Goal: Transaction & Acquisition: Purchase product/service

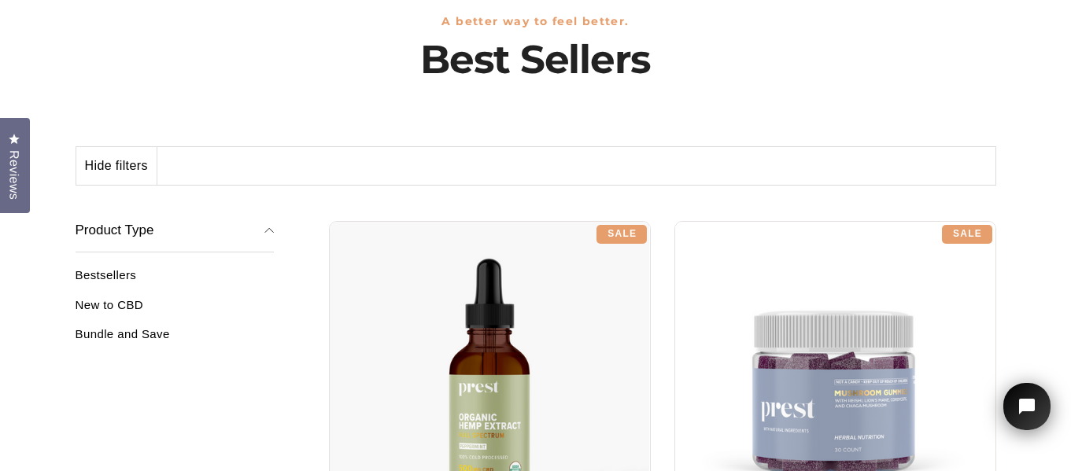
scroll to position [162, 0]
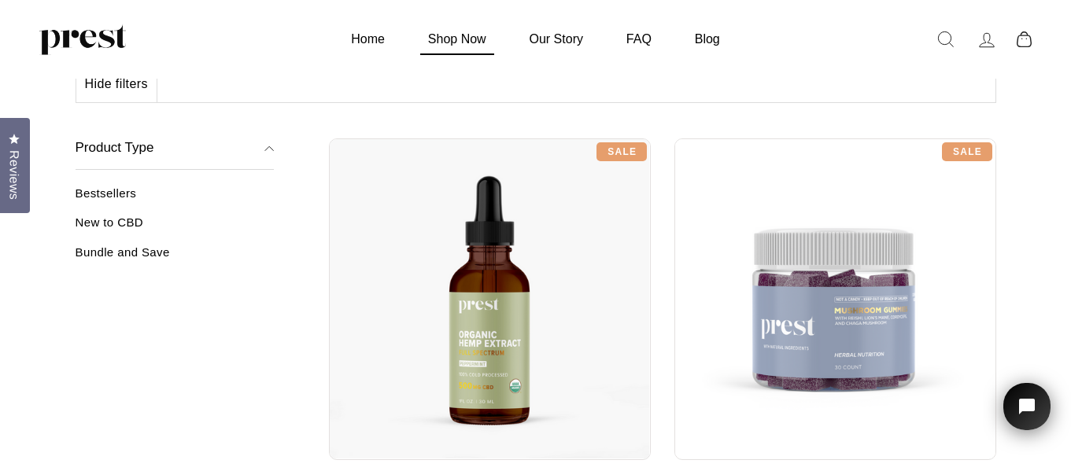
click at [473, 40] on link "Shop Now" at bounding box center [457, 39] width 98 height 31
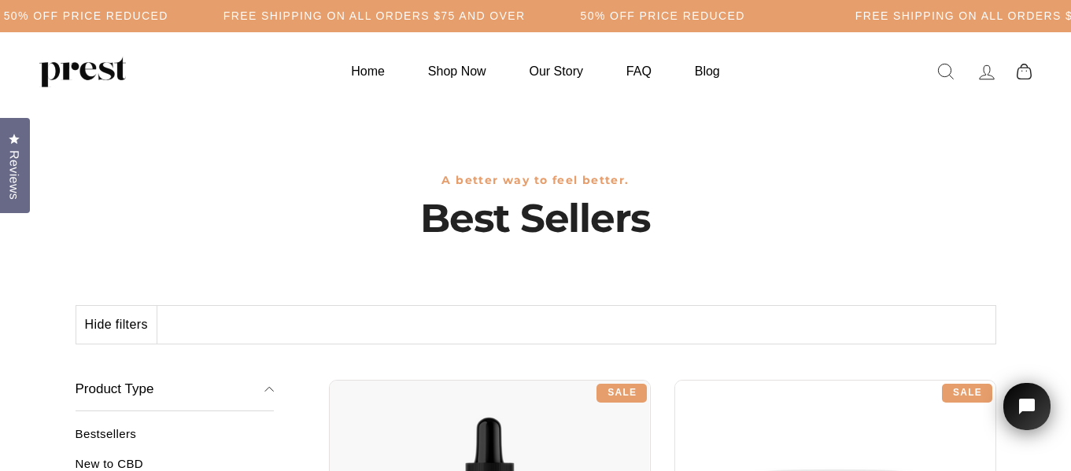
click at [367, 327] on div "Hide filters Show" at bounding box center [536, 324] width 921 height 39
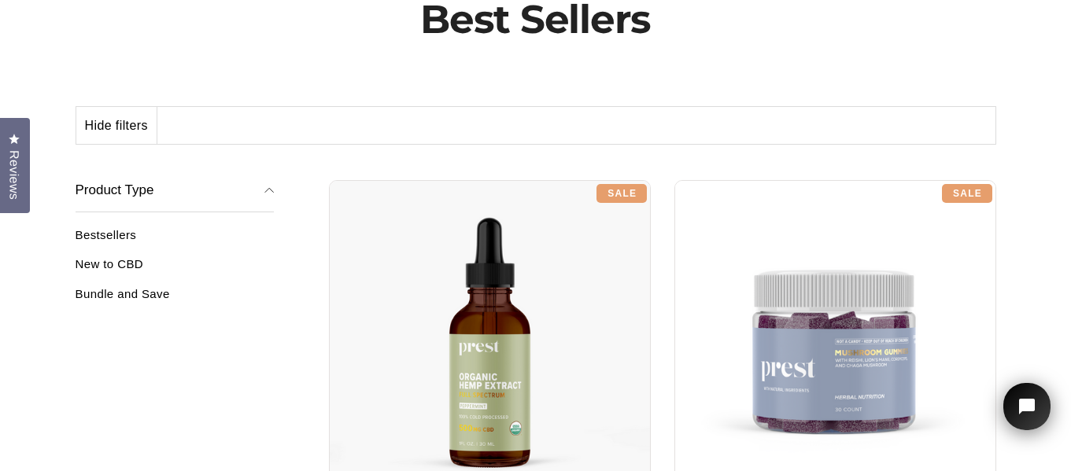
scroll to position [124, 0]
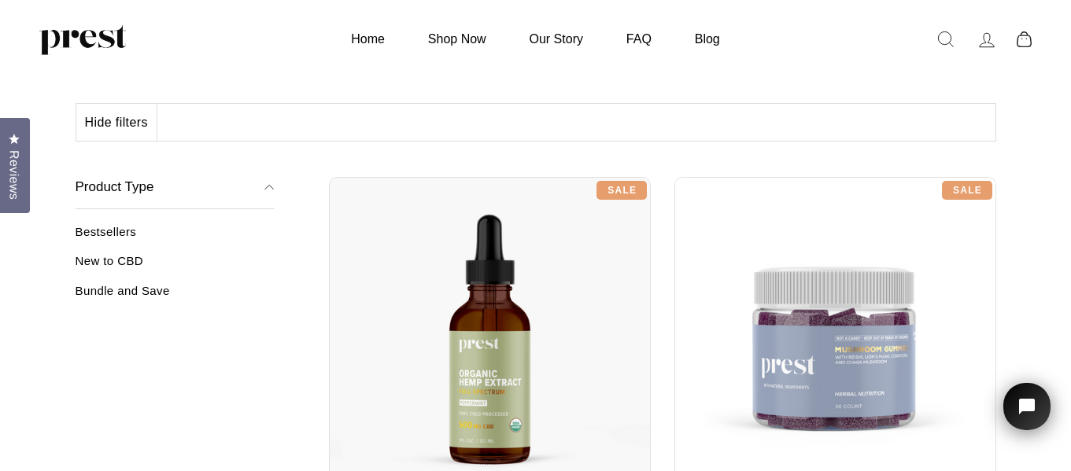
click at [104, 227] on link "Bestsellers" at bounding box center [175, 238] width 199 height 26
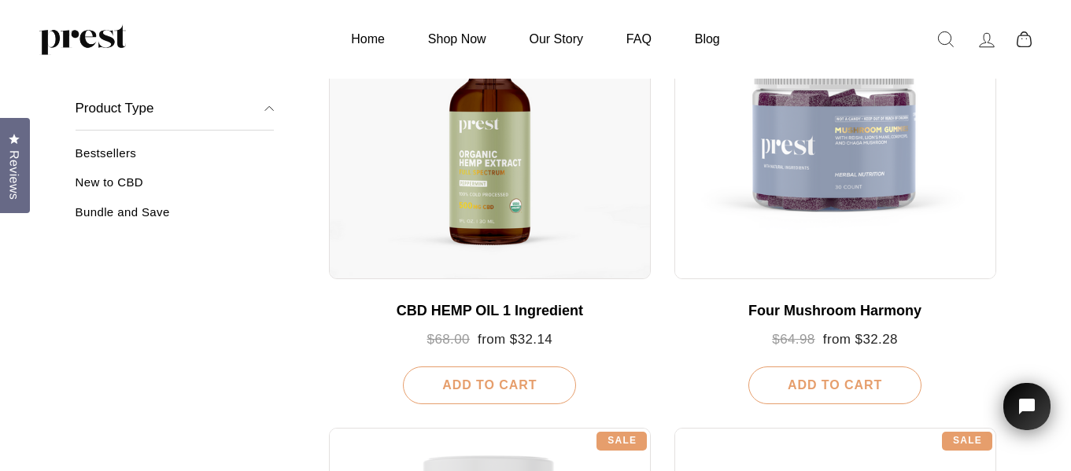
scroll to position [253, 0]
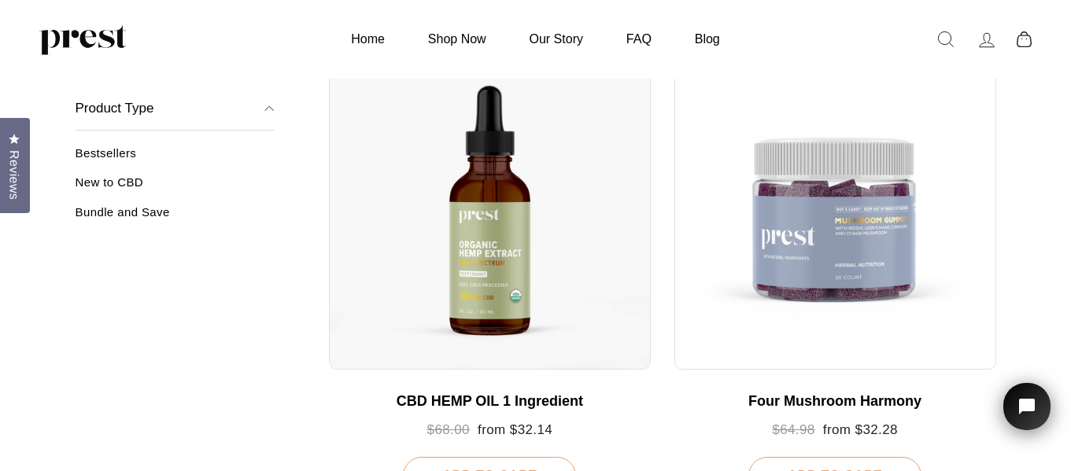
click at [95, 176] on link "New to CBD" at bounding box center [175, 188] width 199 height 26
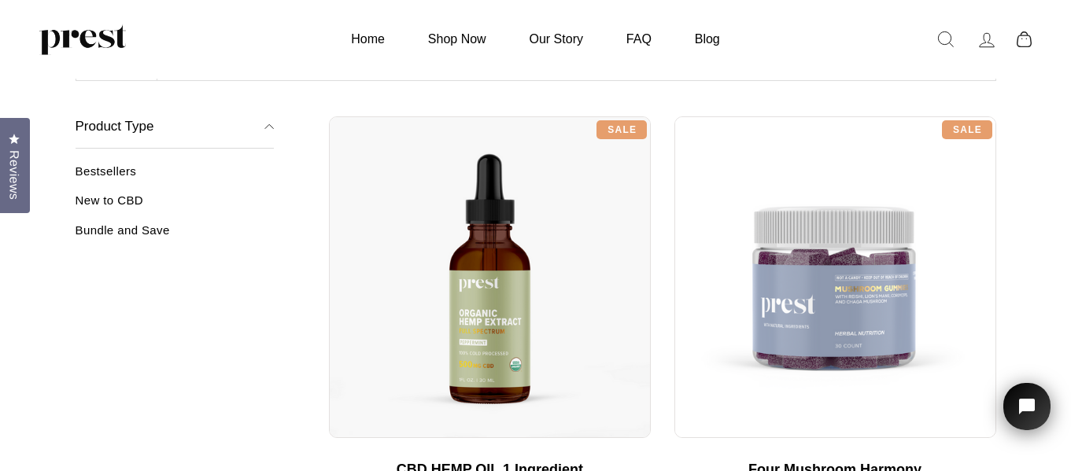
scroll to position [215, 0]
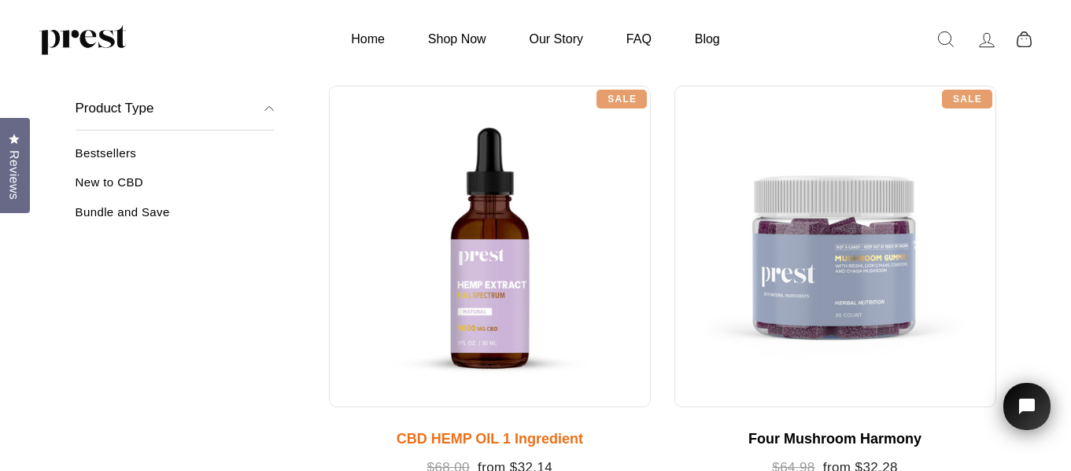
click at [472, 318] on div at bounding box center [490, 247] width 322 height 322
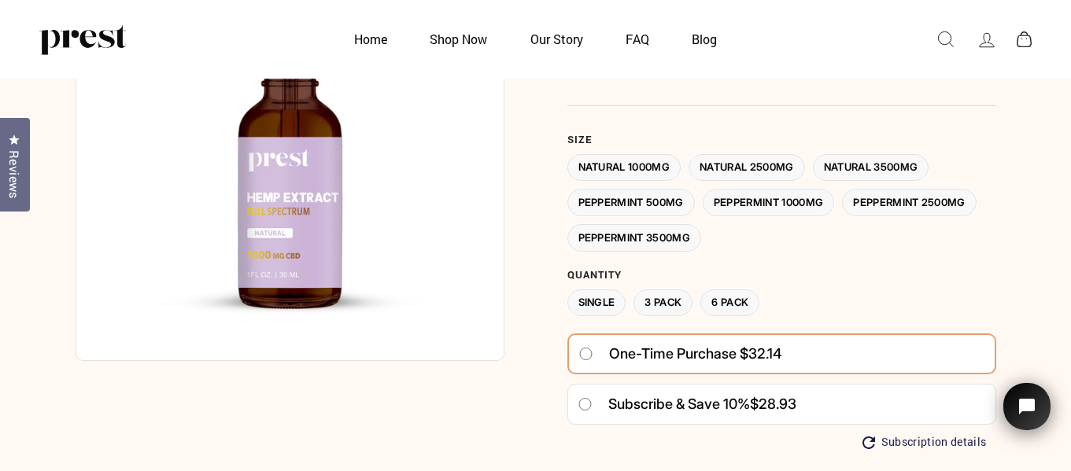
click at [662, 242] on label "Peppermint 3500MG" at bounding box center [634, 238] width 135 height 28
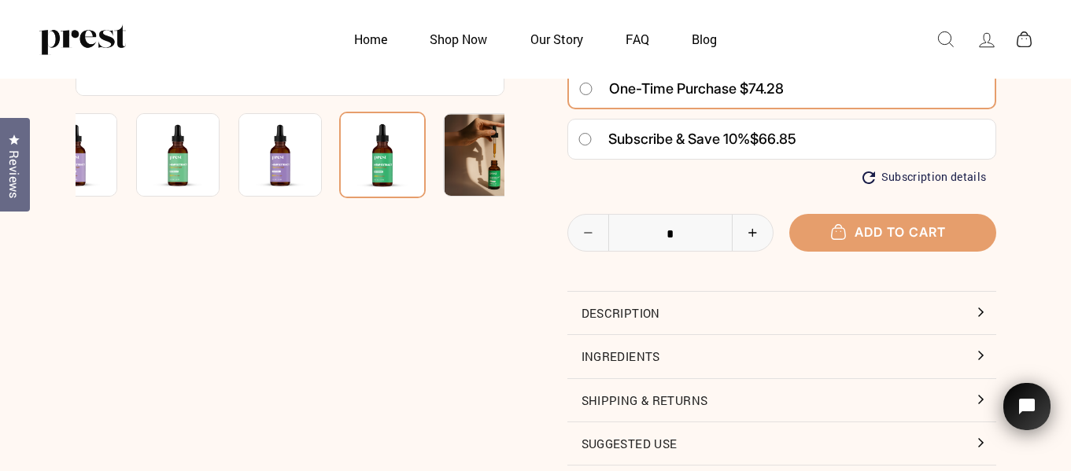
scroll to position [516, 0]
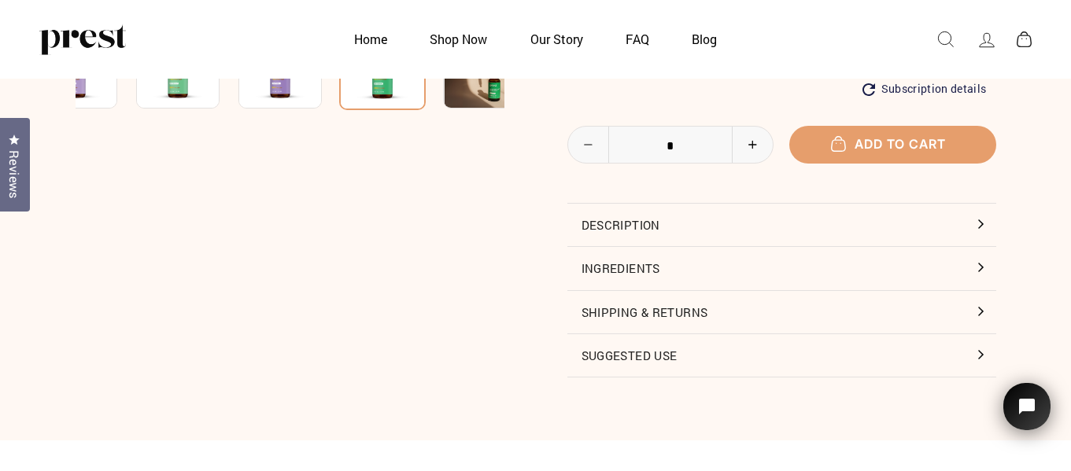
click at [954, 223] on button "Description" at bounding box center [781, 225] width 429 height 42
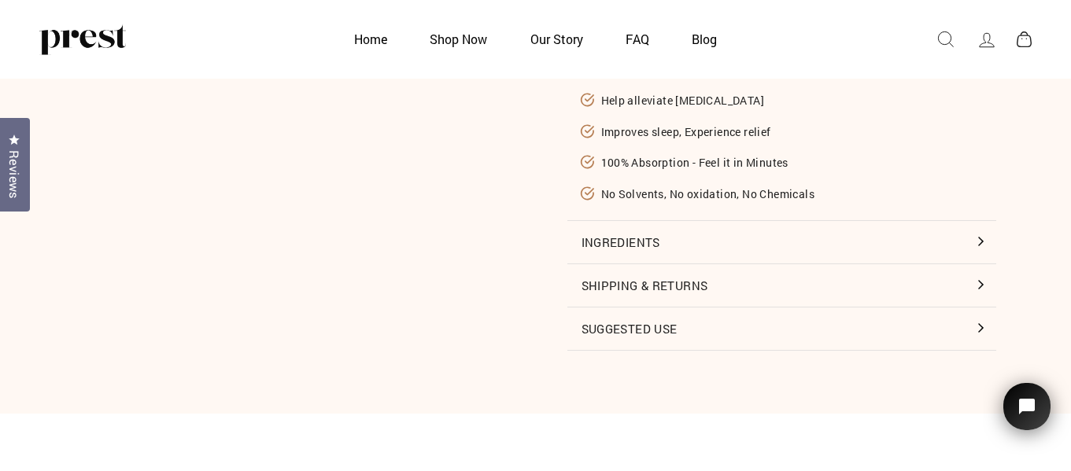
scroll to position [760, 0]
click at [955, 241] on button "Ingredients" at bounding box center [781, 243] width 429 height 42
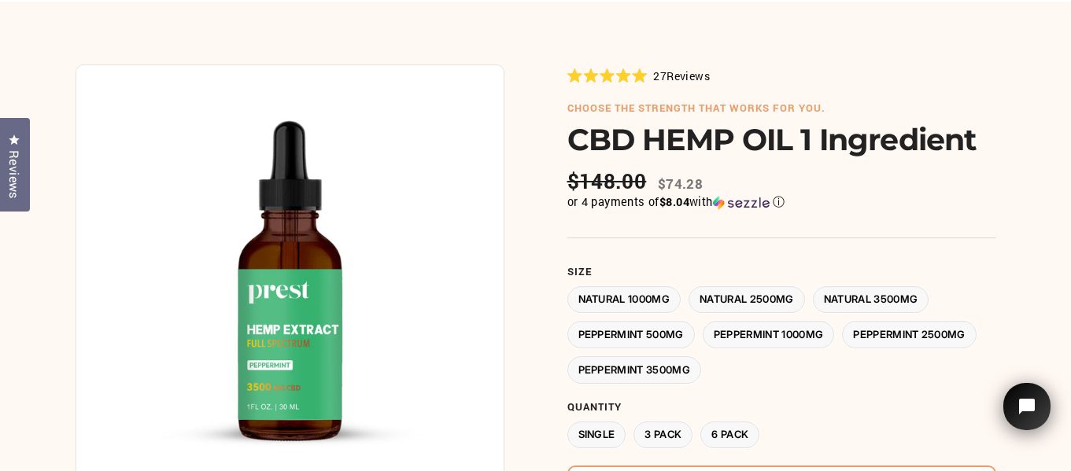
scroll to position [131, 0]
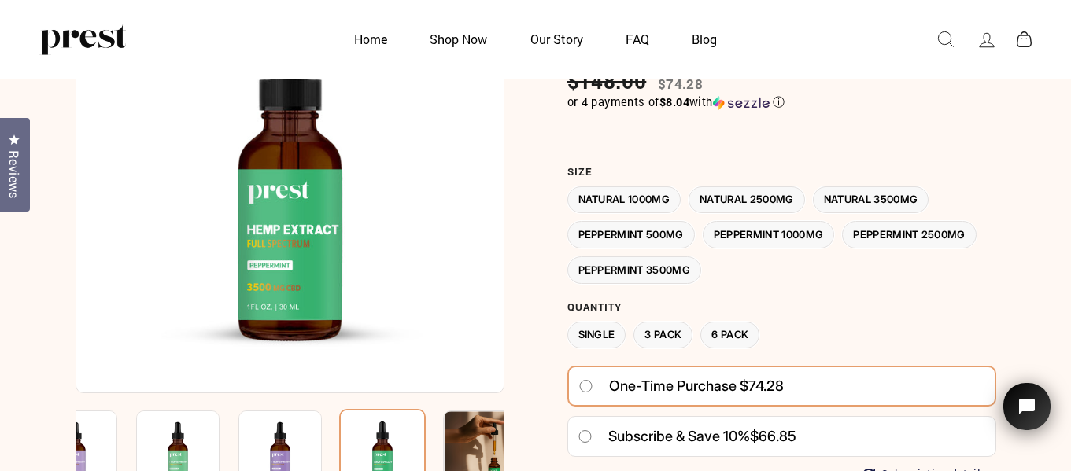
click at [665, 340] on label "3 Pack" at bounding box center [662, 336] width 59 height 28
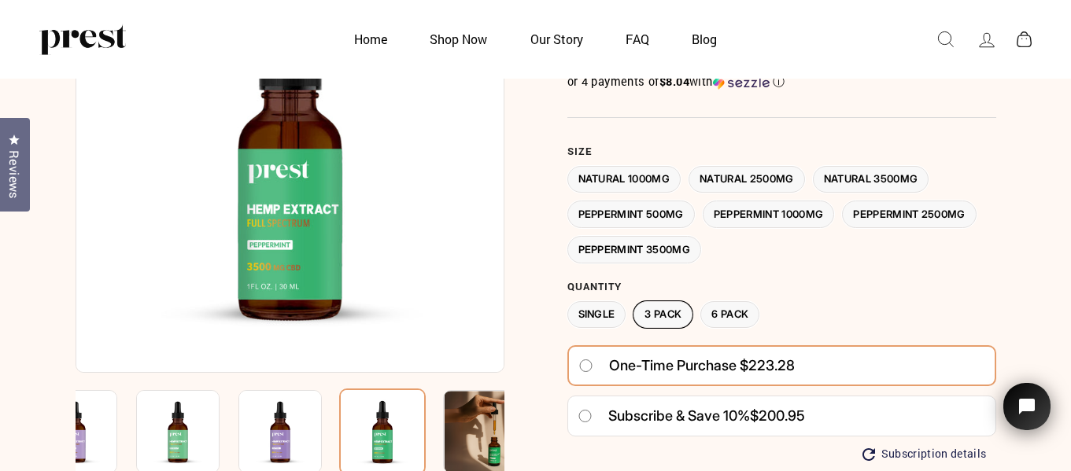
scroll to position [152, 0]
click at [780, 212] on label "Peppermint 1000MG" at bounding box center [769, 214] width 132 height 28
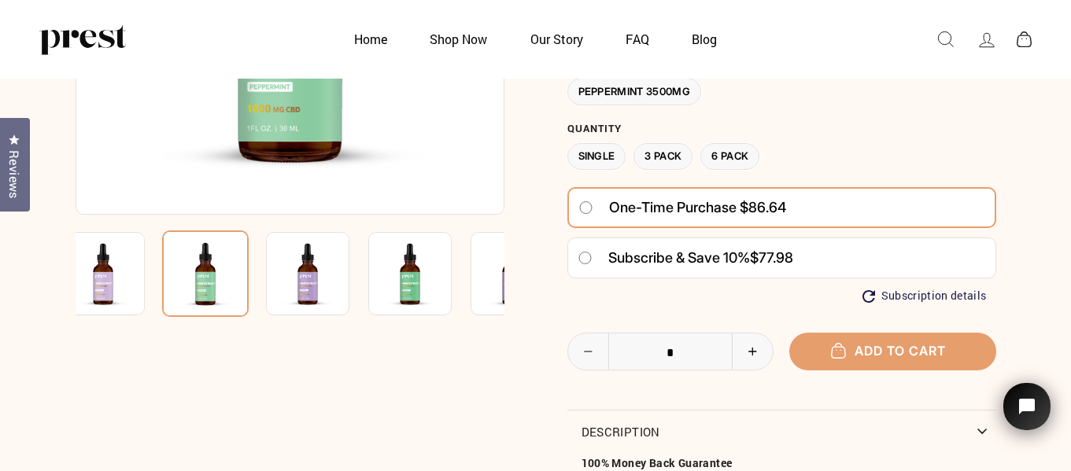
scroll to position [311, 0]
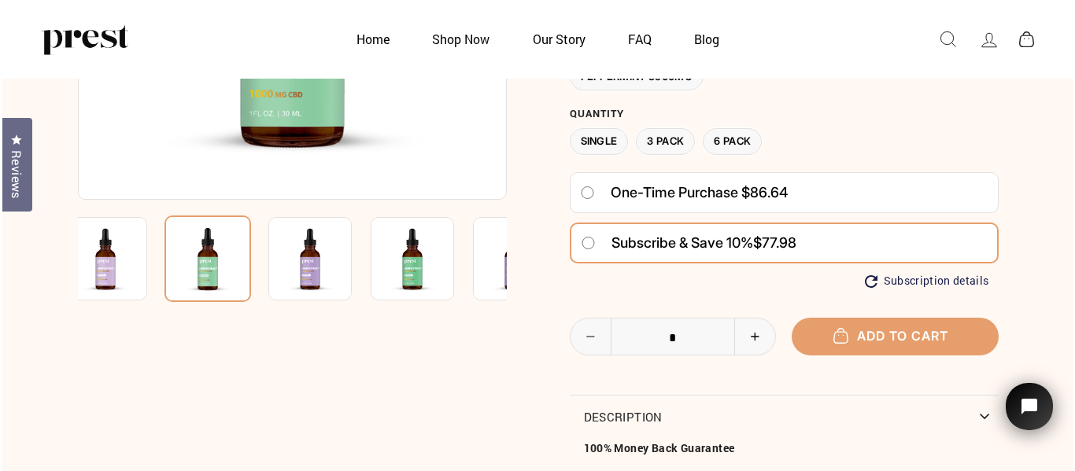
scroll to position [326, 0]
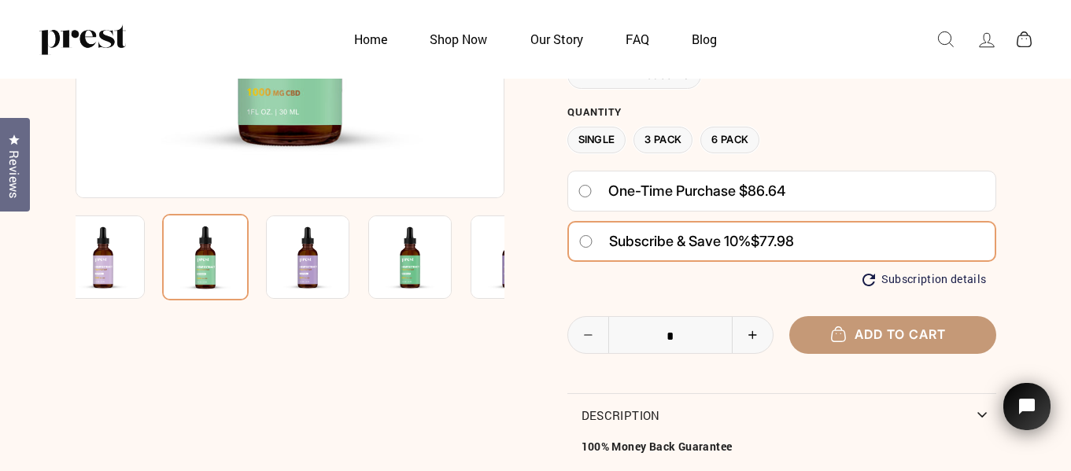
click at [891, 338] on span "Add to cart" at bounding box center [892, 335] width 107 height 16
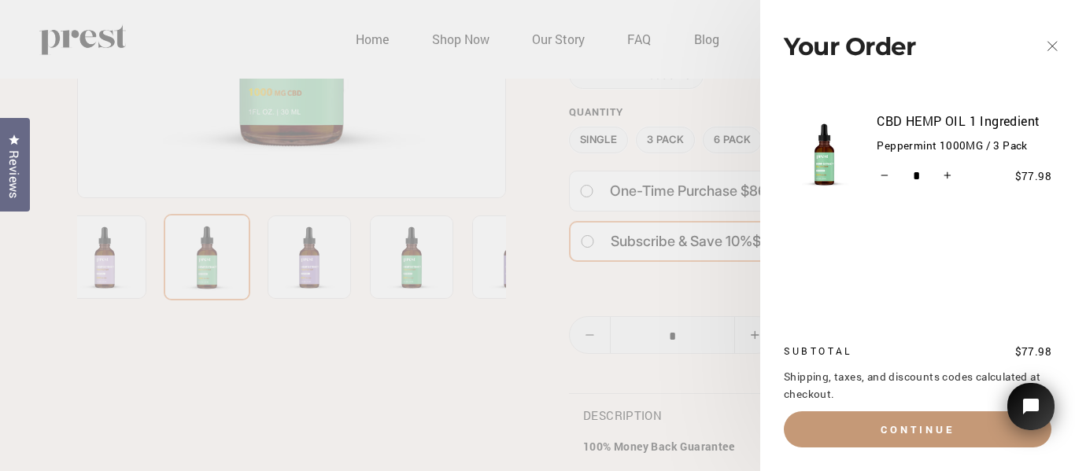
click at [914, 434] on button "Continue" at bounding box center [918, 429] width 268 height 36
